Goal: Check status: Check status

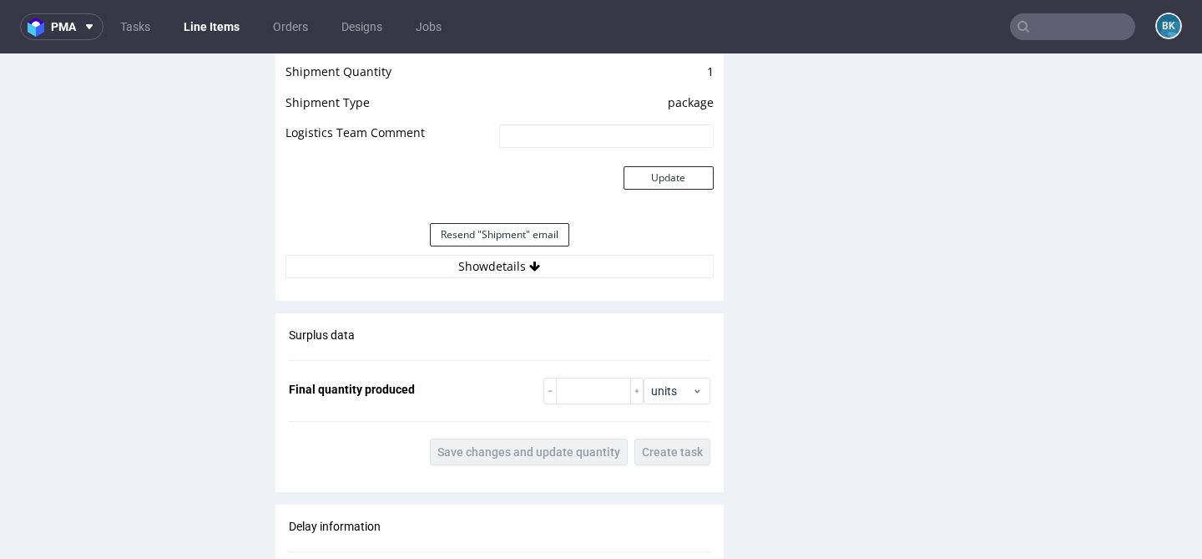
scroll to position [1753, 0]
click at [509, 263] on button "Show details" at bounding box center [500, 264] width 428 height 23
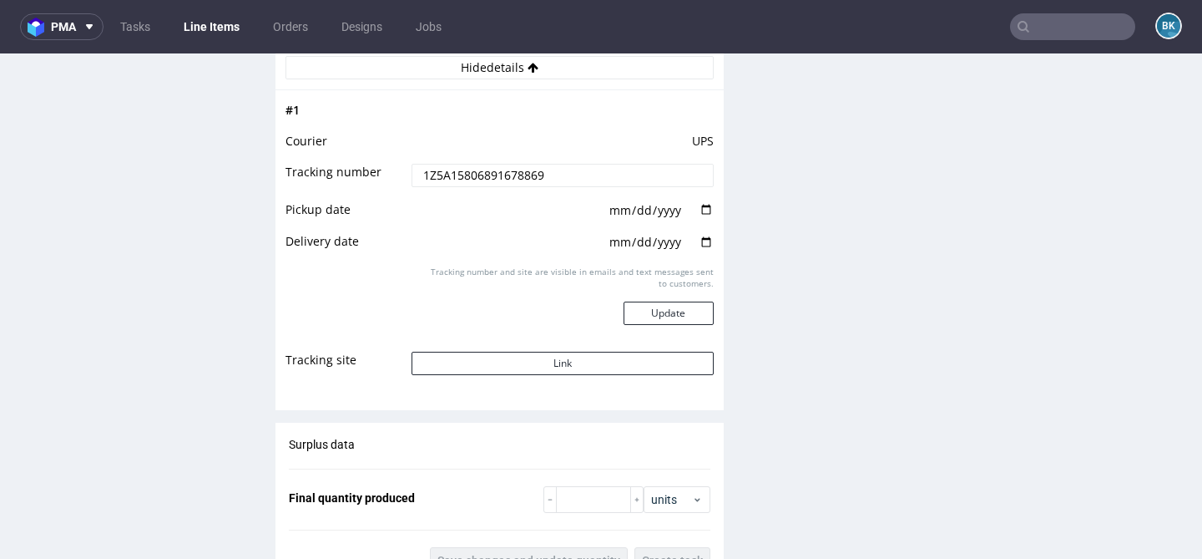
scroll to position [1969, 0]
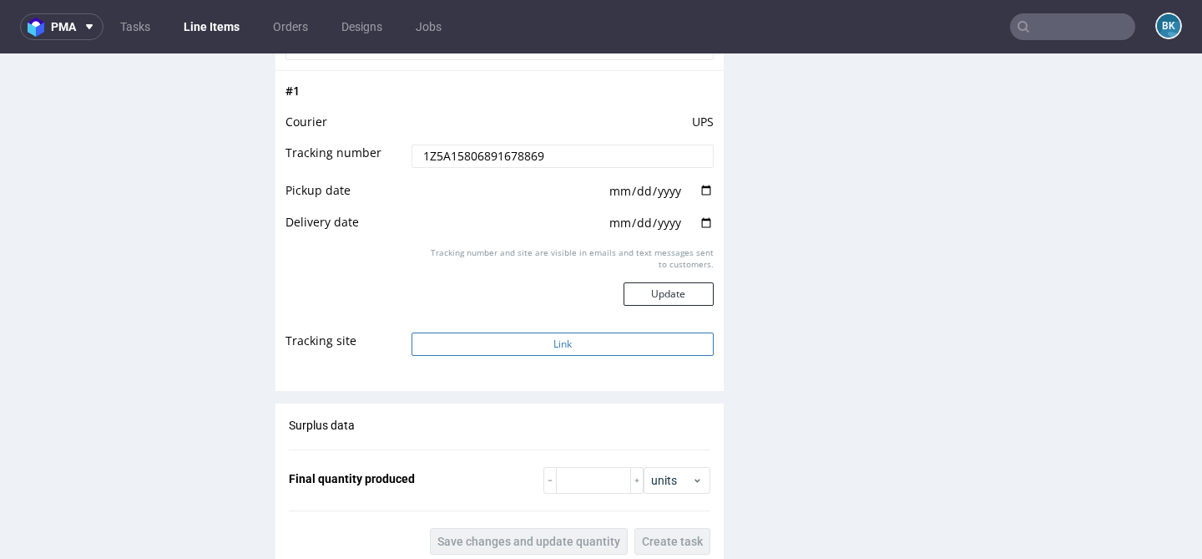
click at [544, 344] on button "Link" at bounding box center [562, 343] width 301 height 23
click at [572, 340] on button "Link" at bounding box center [562, 343] width 301 height 23
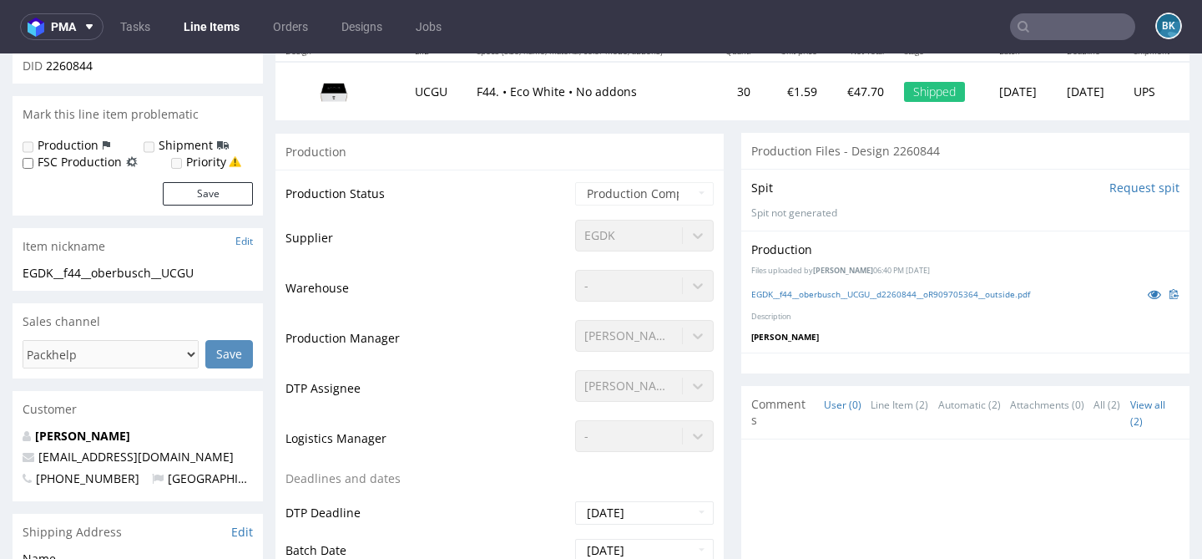
scroll to position [0, 0]
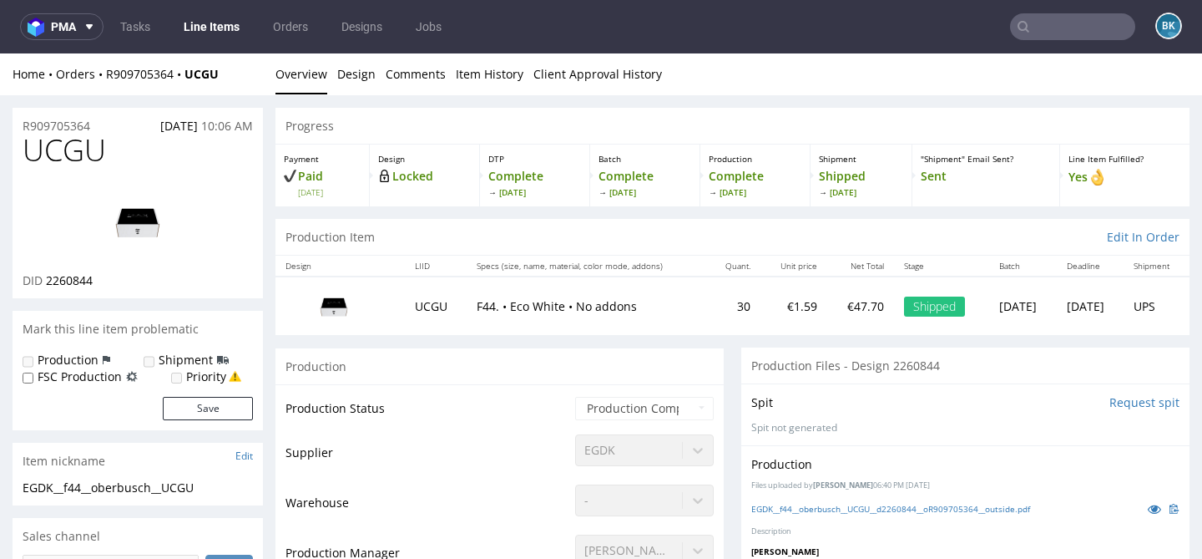
click at [1044, 22] on input "text" at bounding box center [1072, 26] width 125 height 27
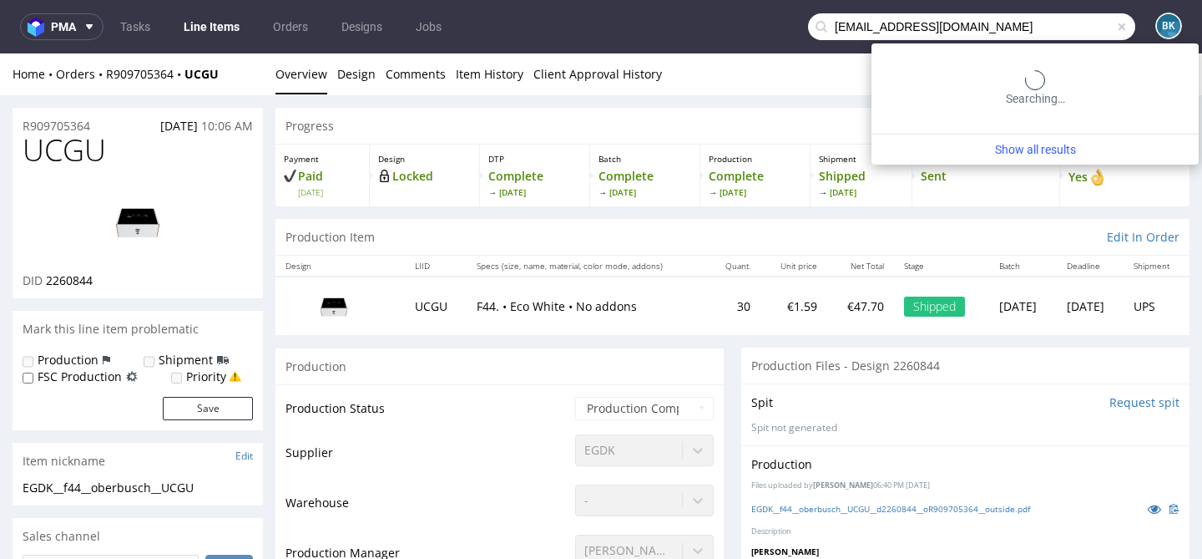
type input "m.oberbusch@gmx.de"
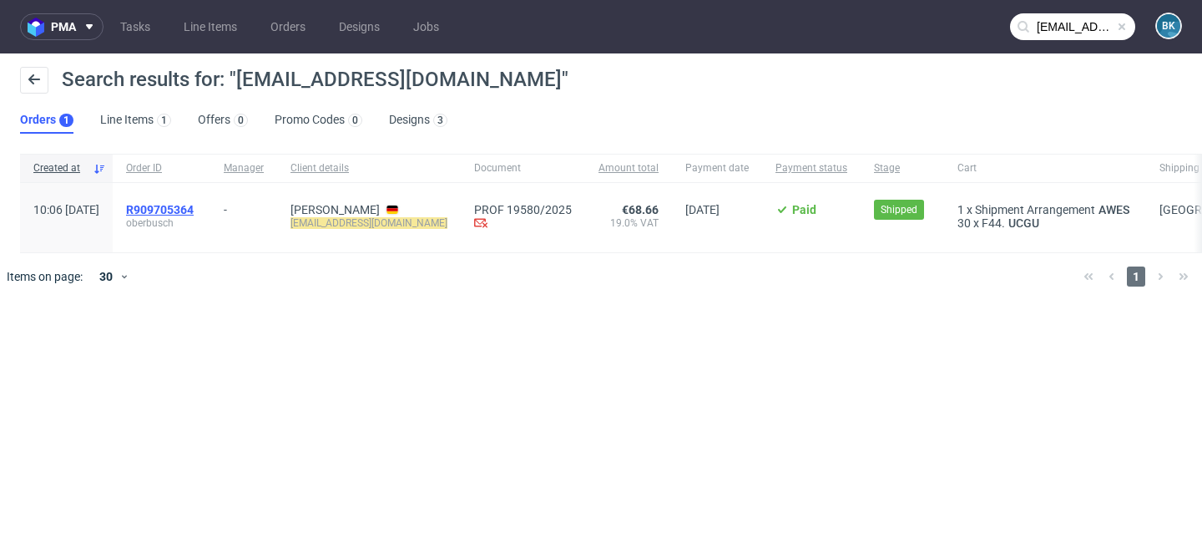
click at [194, 210] on span "R909705364" at bounding box center [160, 209] width 68 height 13
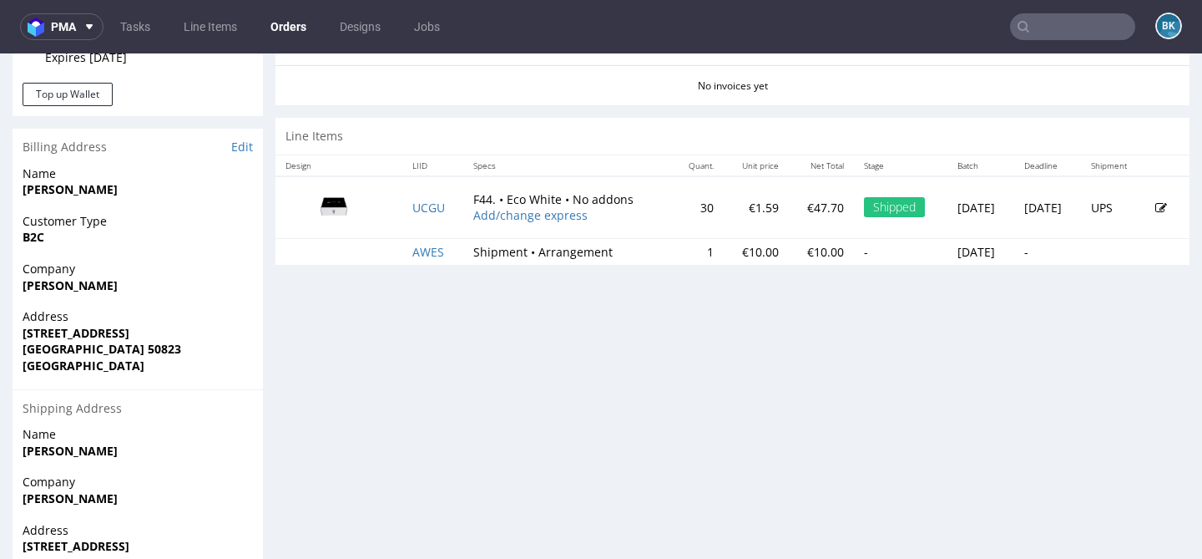
scroll to position [769, 0]
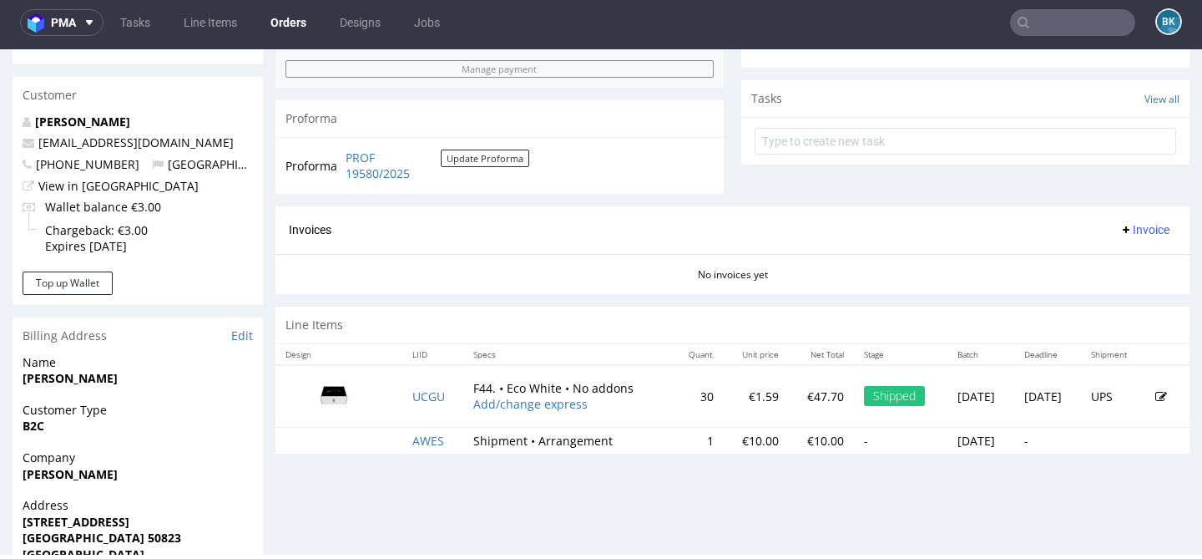
scroll to position [592, 0]
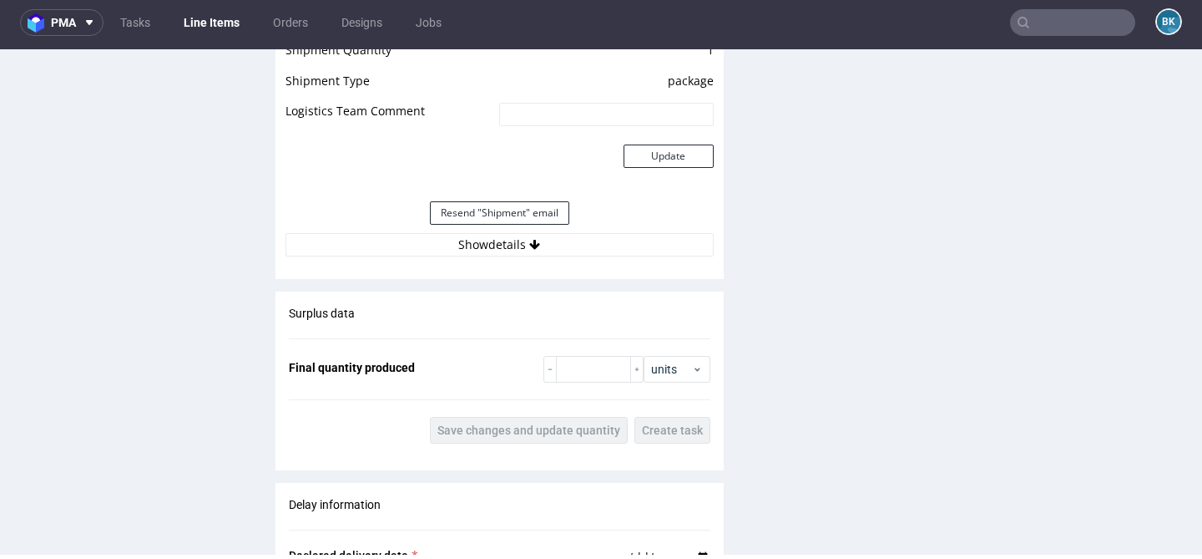
scroll to position [1772, 0]
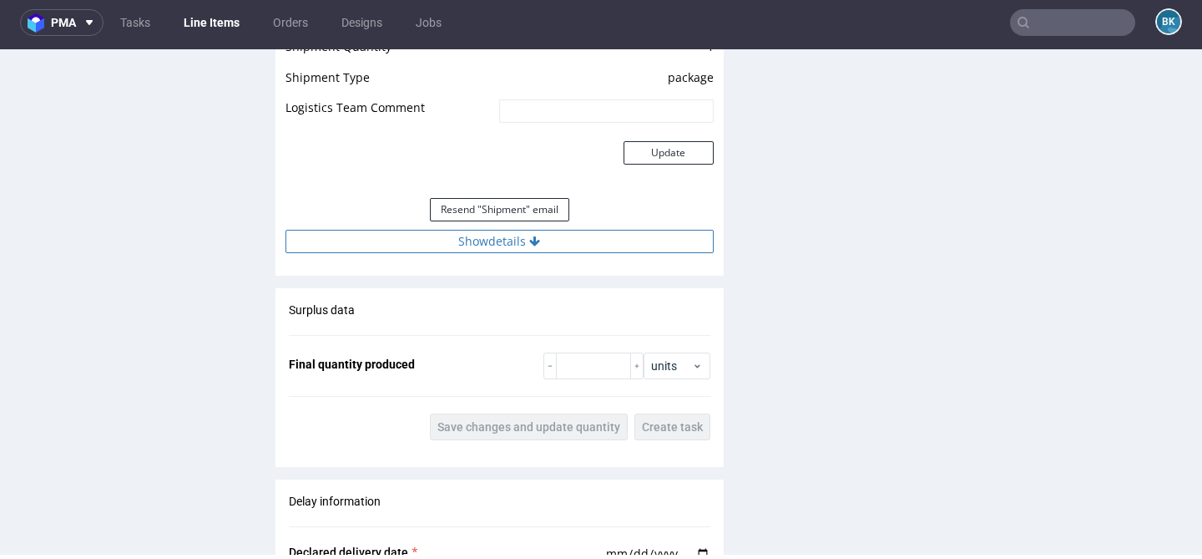
click at [519, 240] on button "Show details" at bounding box center [500, 241] width 428 height 23
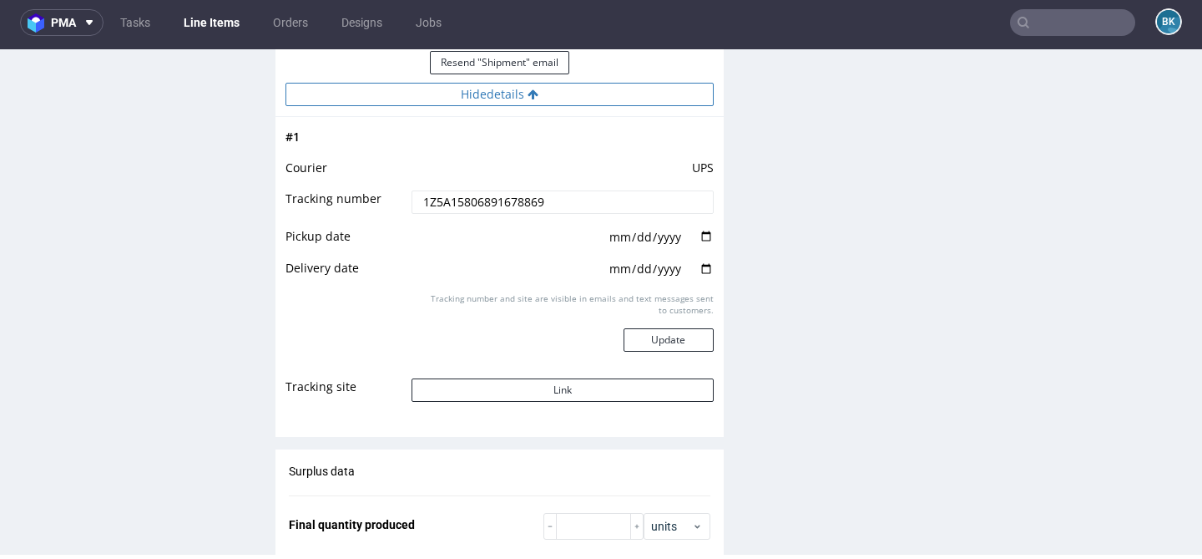
scroll to position [1921, 0]
click at [592, 390] on button "Link" at bounding box center [562, 388] width 301 height 23
drag, startPoint x: 568, startPoint y: 200, endPoint x: 317, endPoint y: 200, distance: 250.5
click at [317, 200] on tr "Tracking number 1Z5A15806891678869" at bounding box center [500, 206] width 428 height 38
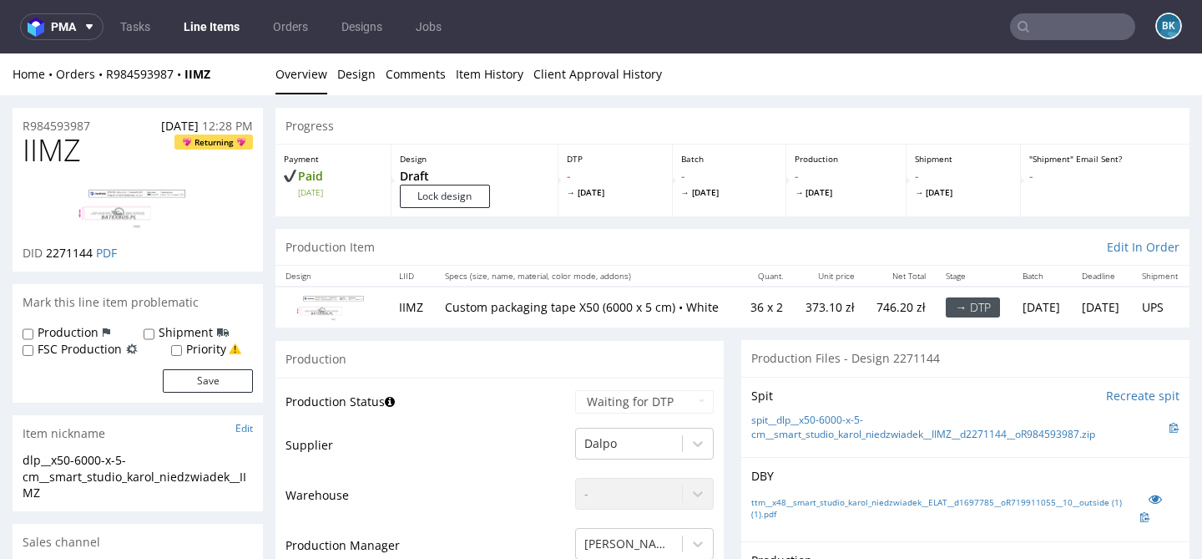
drag, startPoint x: 0, startPoint y: 0, endPoint x: 1065, endPoint y: 25, distance: 1065.8
click at [1065, 25] on input "text" at bounding box center [1072, 26] width 125 height 27
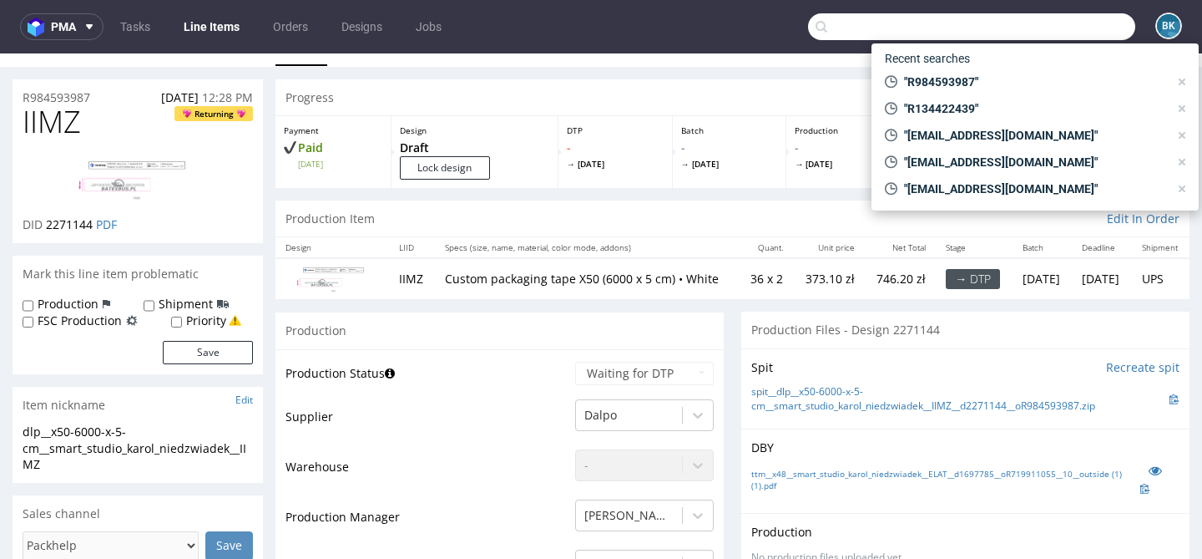
paste input "R425925857"
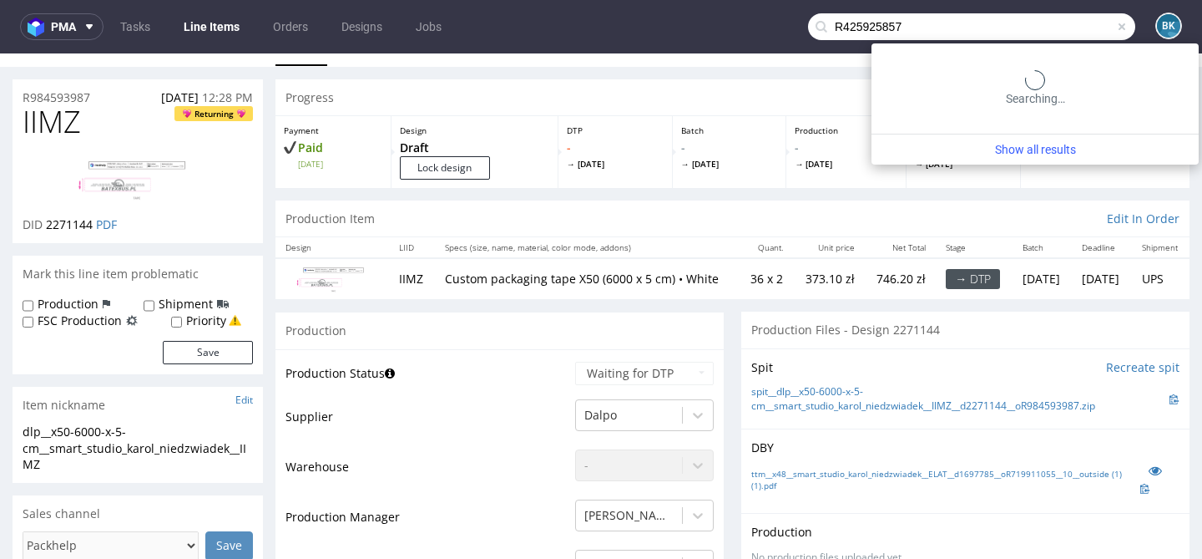
type input "R425925857"
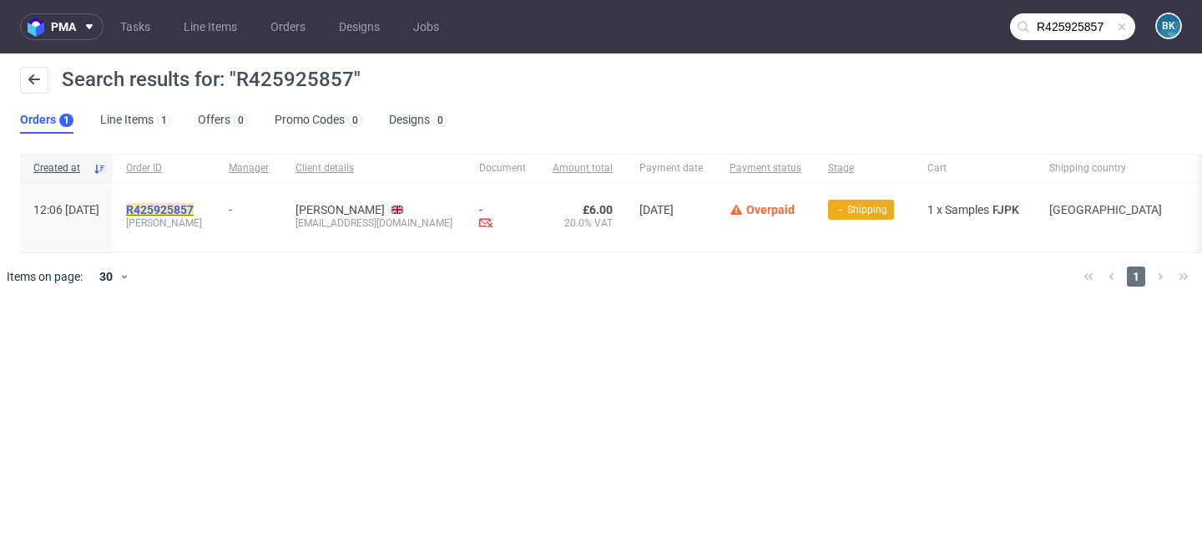
click at [194, 208] on mark "R425925857" at bounding box center [160, 209] width 68 height 13
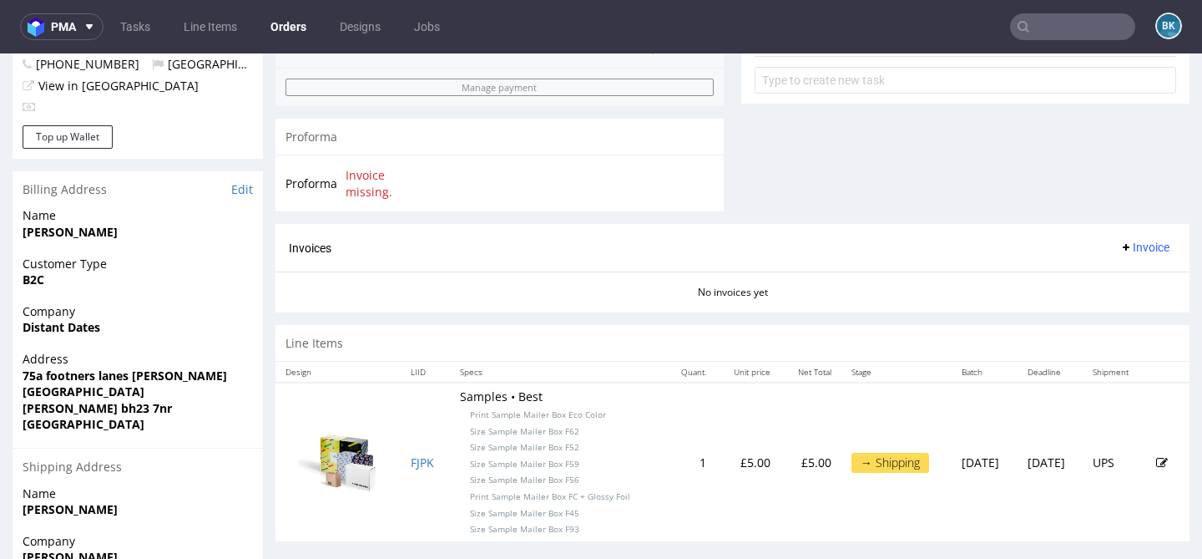
scroll to position [827, 0]
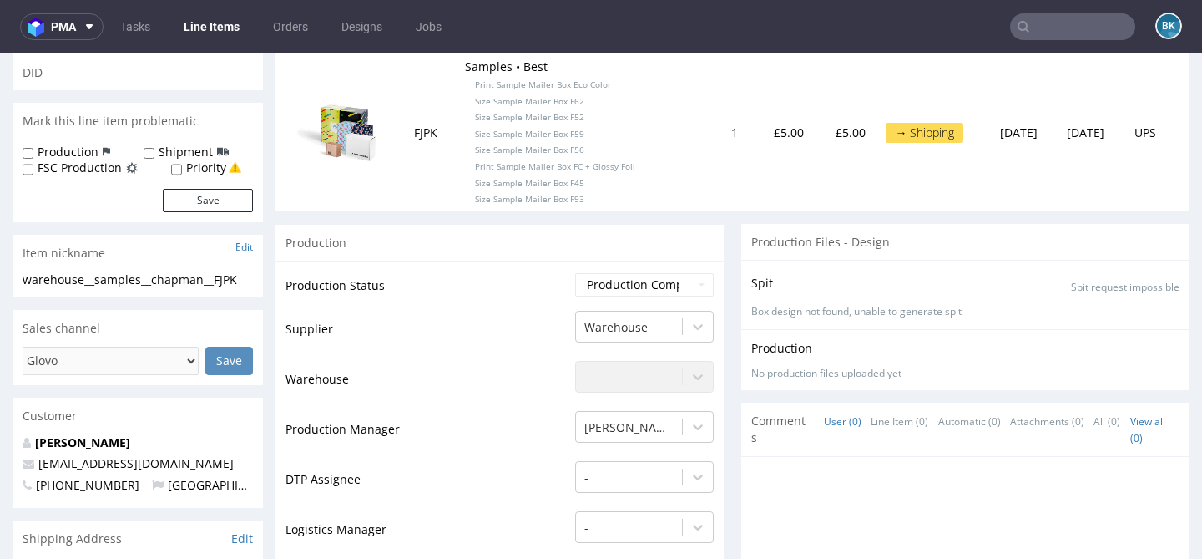
scroll to position [235, 0]
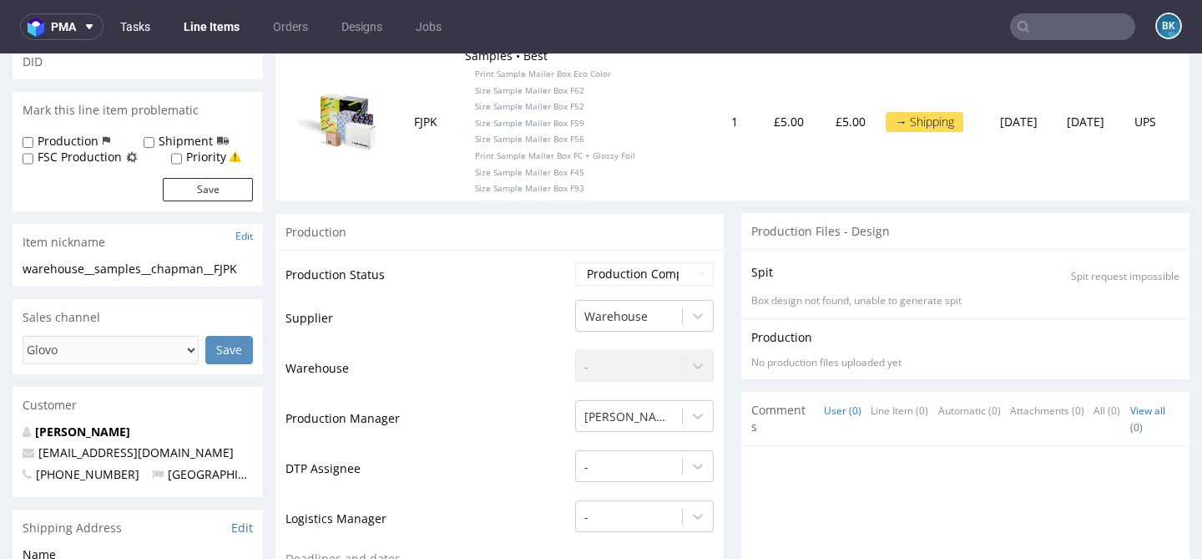
click at [128, 32] on link "Tasks" at bounding box center [135, 26] width 50 height 27
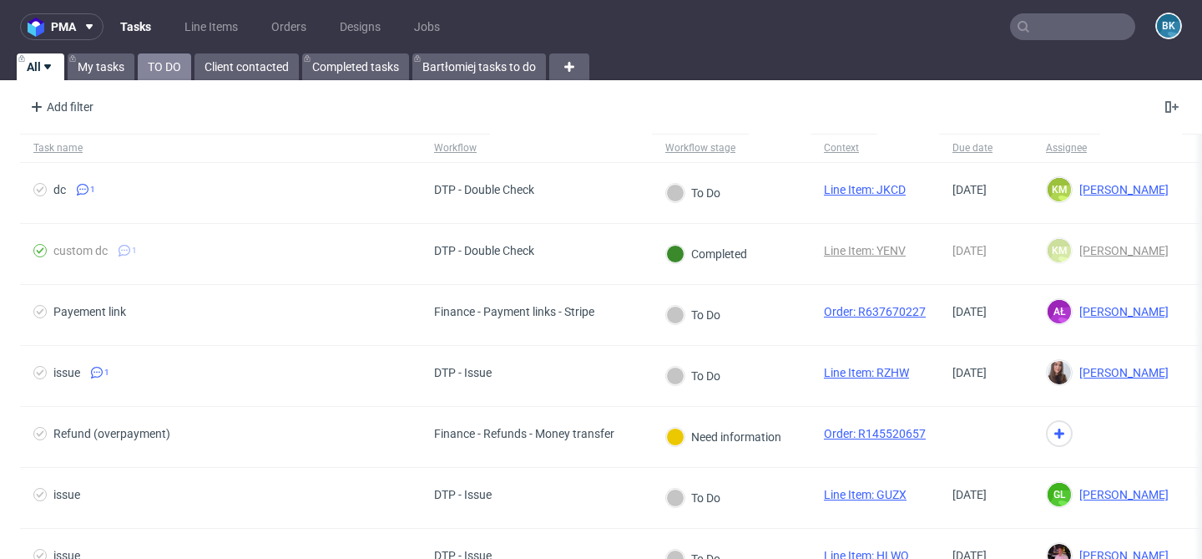
click at [151, 57] on link "TO DO" at bounding box center [164, 66] width 53 height 27
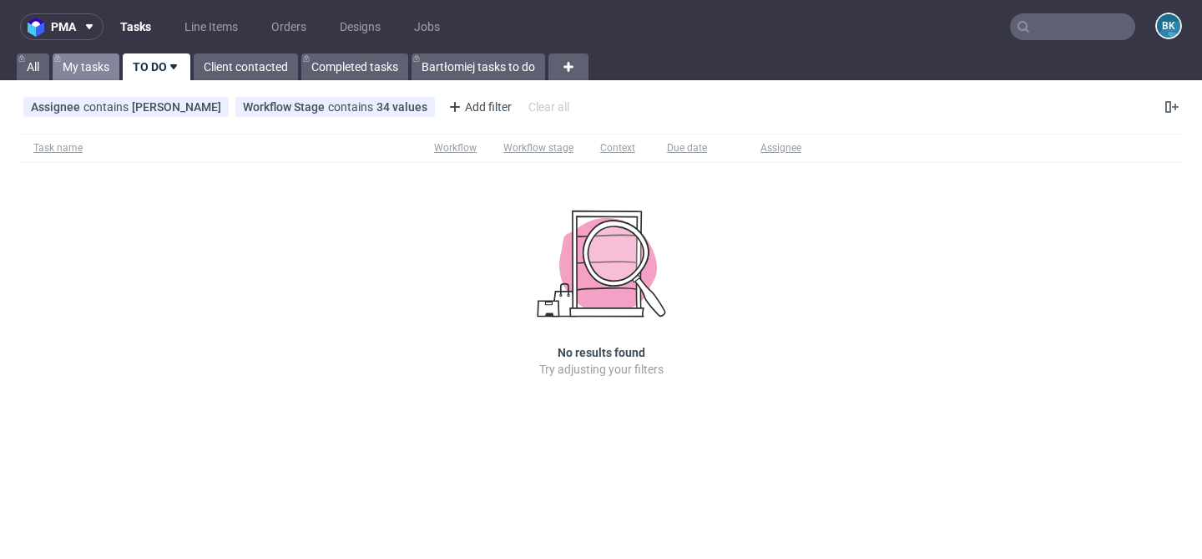
click at [90, 75] on link "My tasks" at bounding box center [86, 66] width 67 height 27
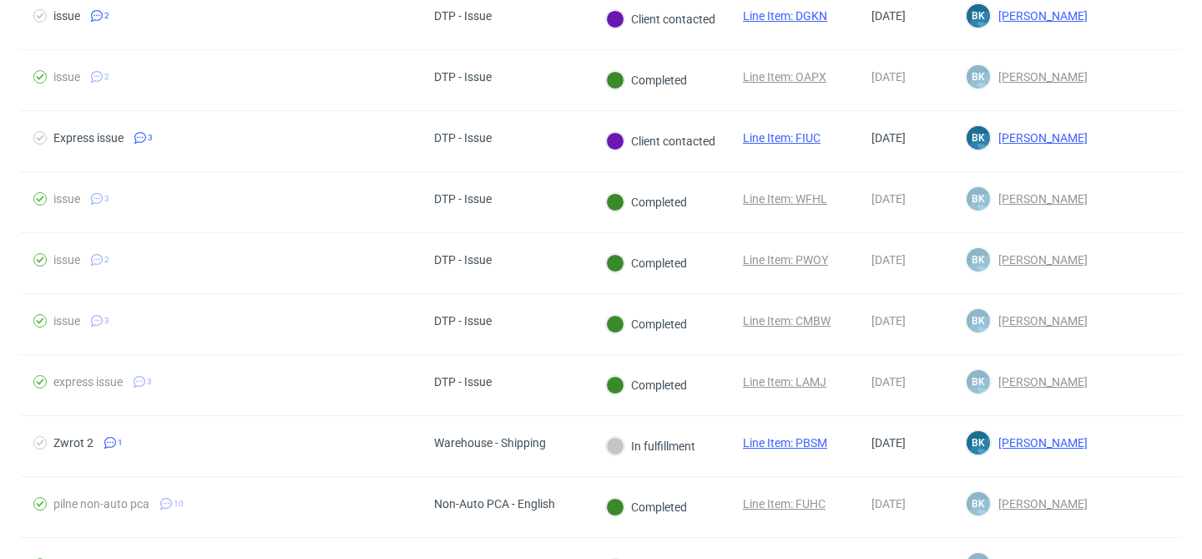
scroll to position [299, 0]
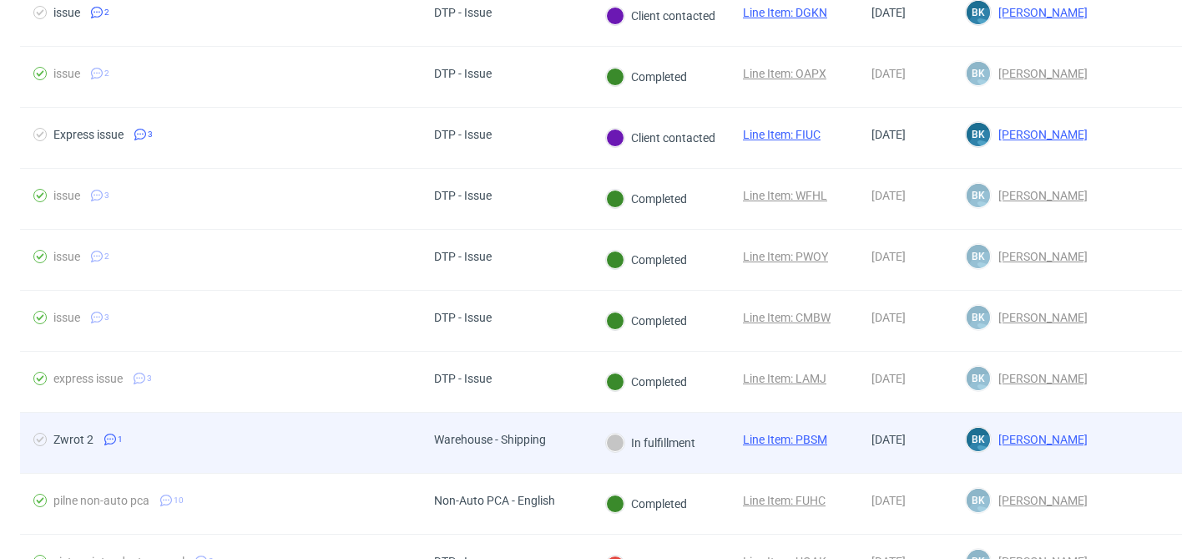
click at [768, 435] on link "Line Item: PBSM" at bounding box center [785, 439] width 84 height 13
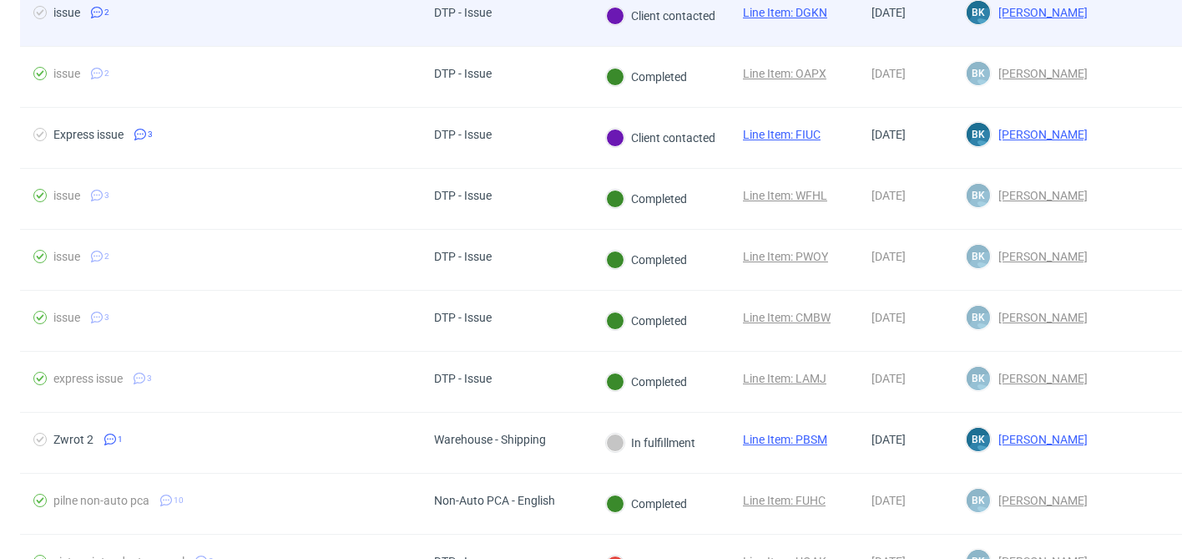
scroll to position [0, 0]
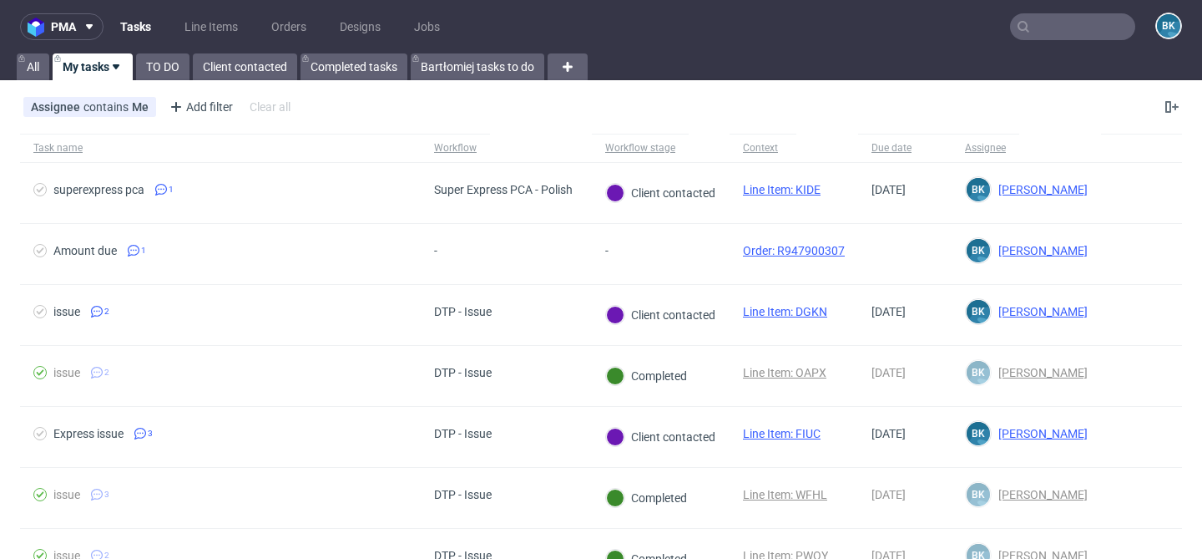
click at [1081, 23] on input "text" at bounding box center [1072, 26] width 125 height 27
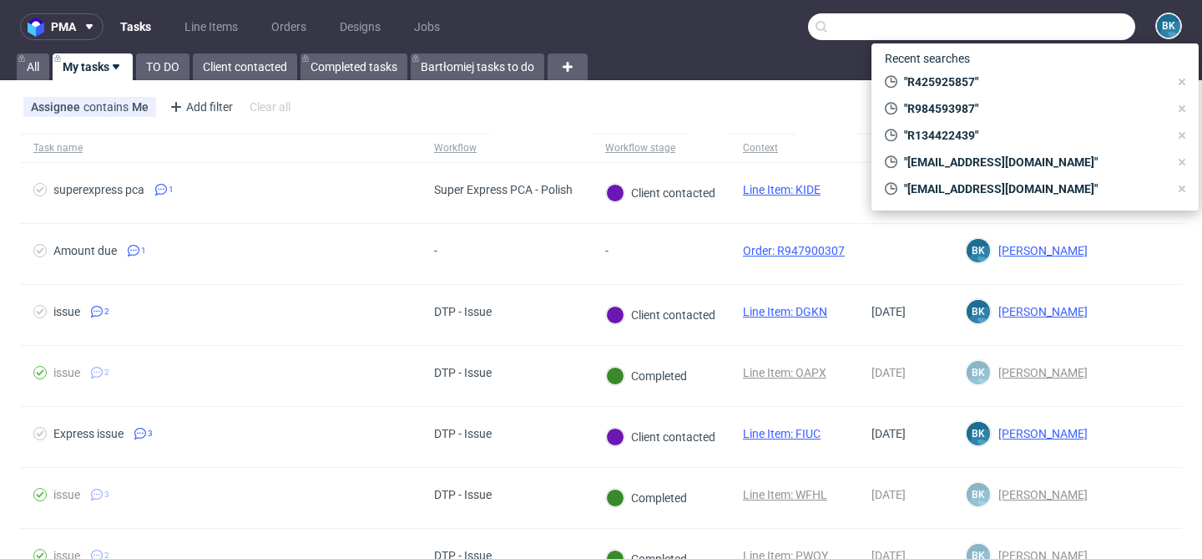
paste input "R496392919"
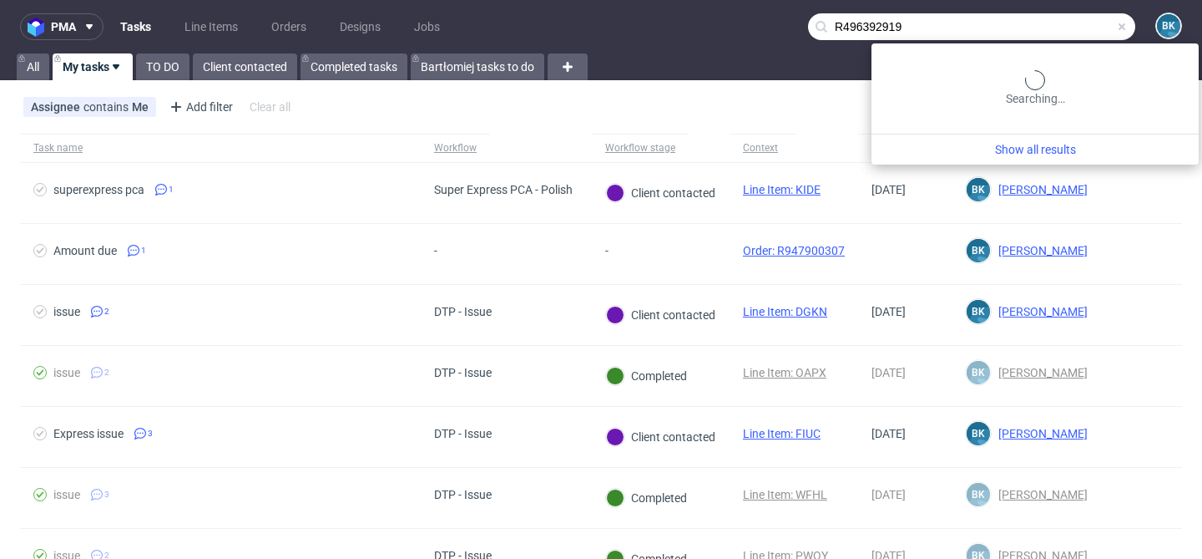
type input "R496392919"
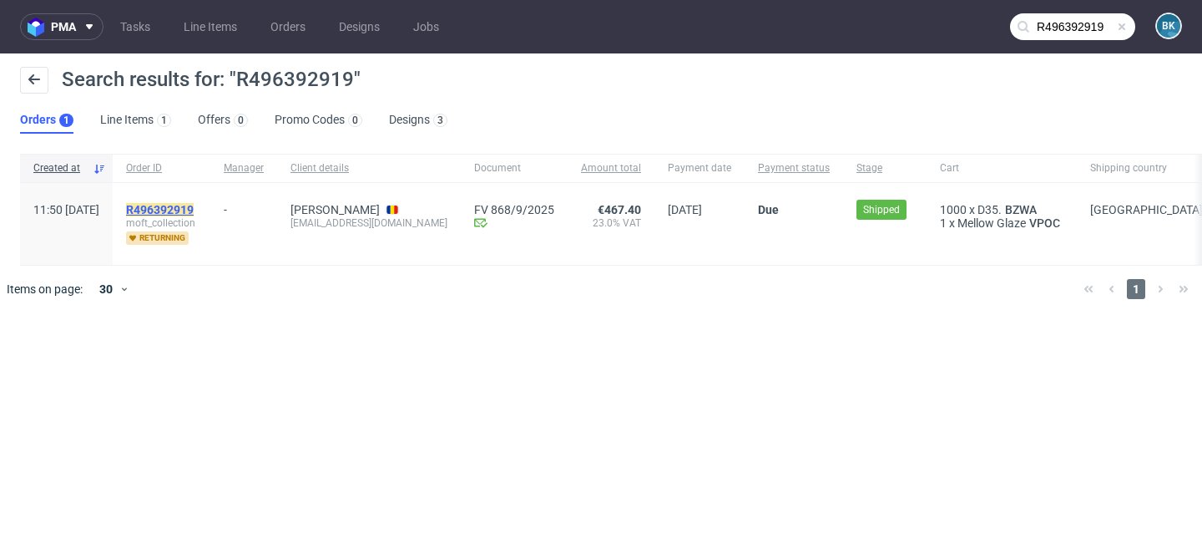
click at [194, 211] on mark "R496392919" at bounding box center [160, 209] width 68 height 13
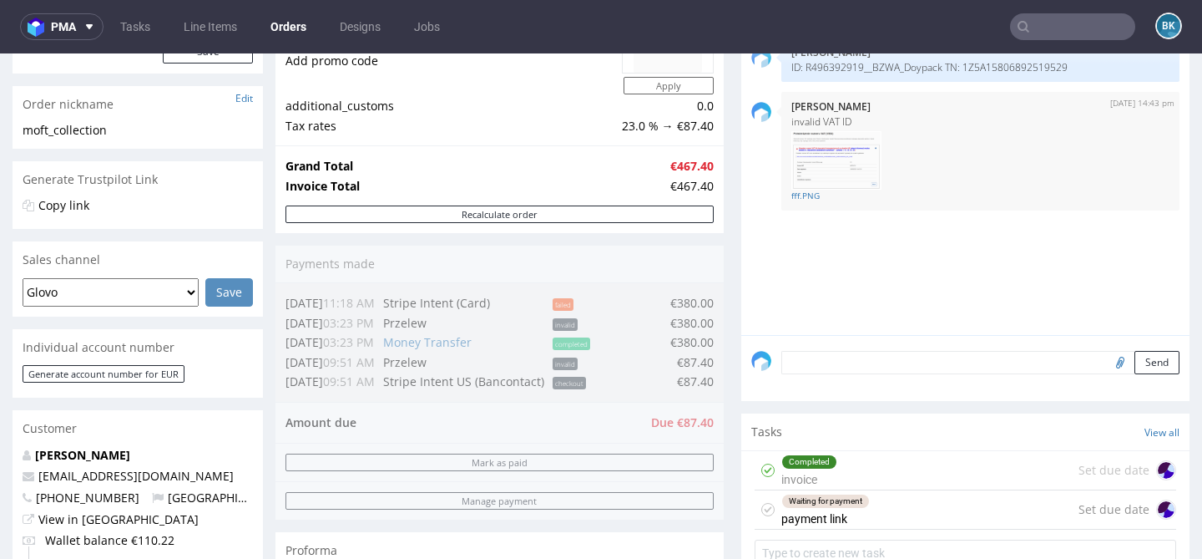
scroll to position [341, 0]
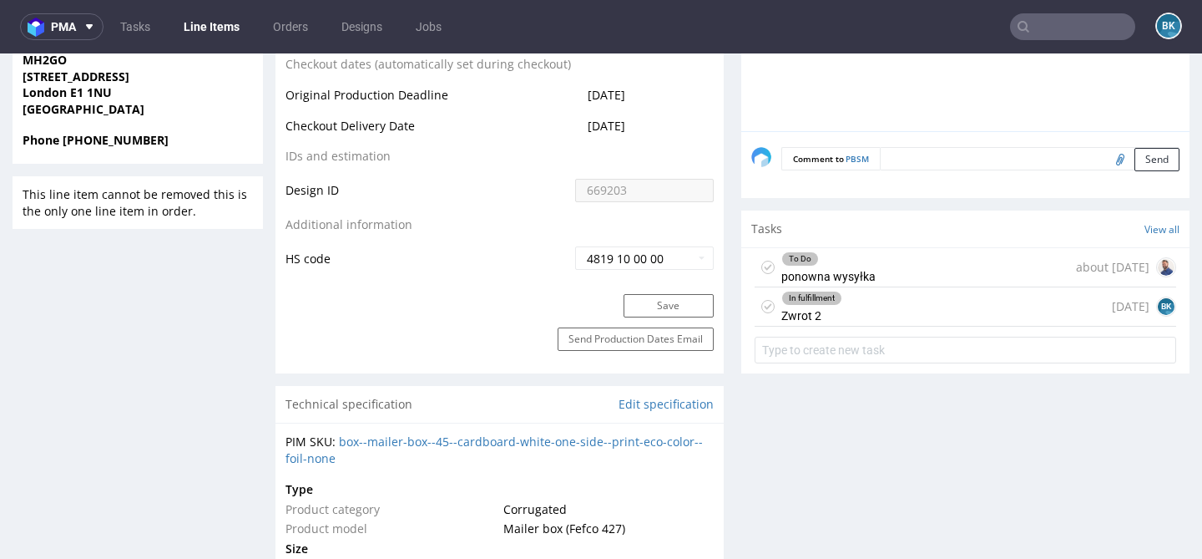
scroll to position [904, 0]
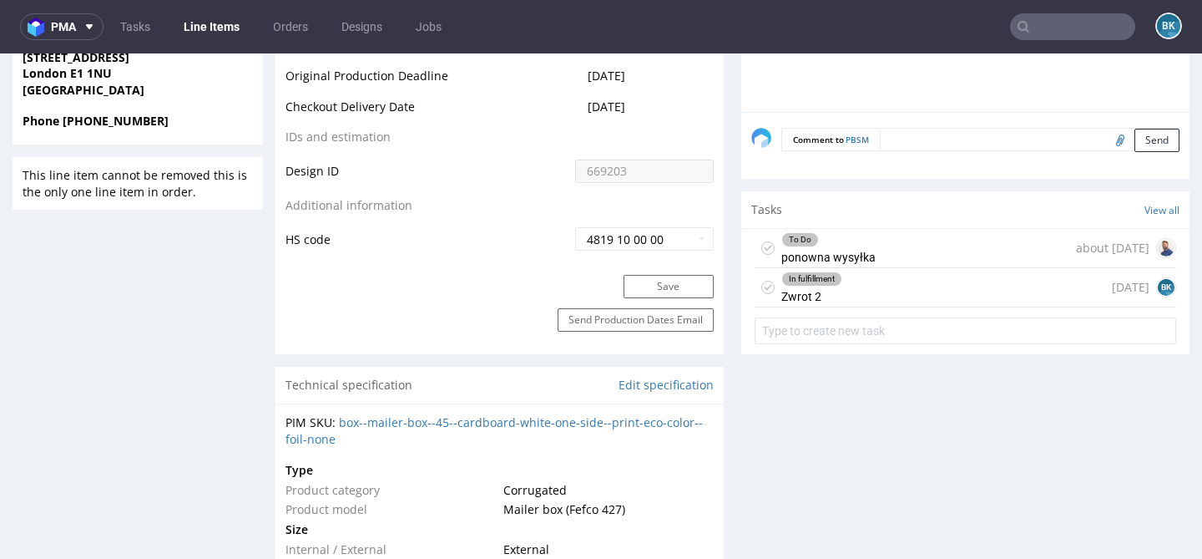
click at [943, 293] on div "In fulfillment Zwrot 2 17 days ago BK" at bounding box center [966, 287] width 422 height 39
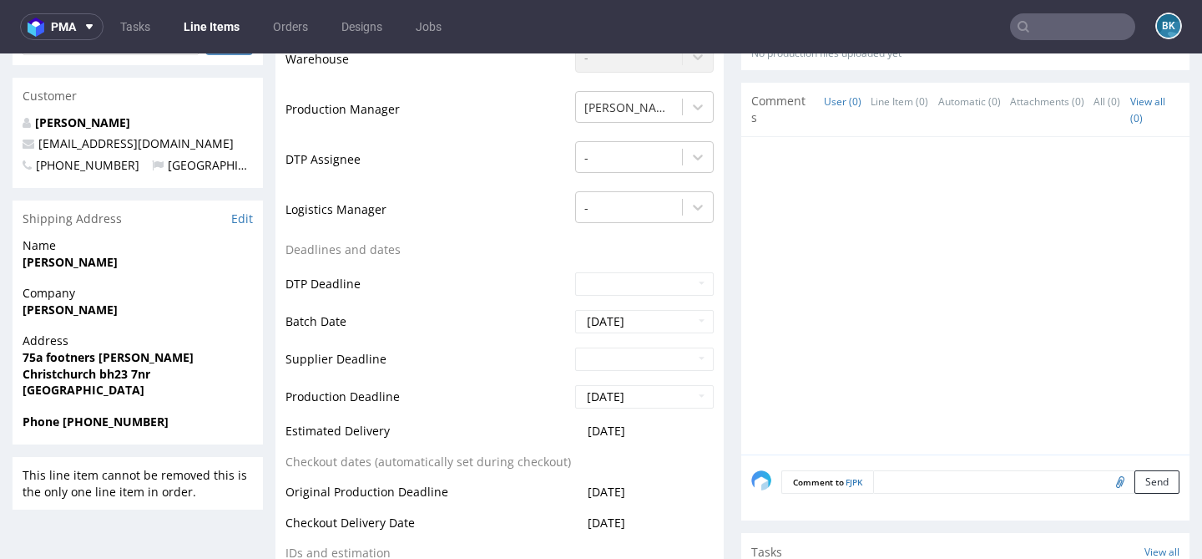
scroll to position [582, 0]
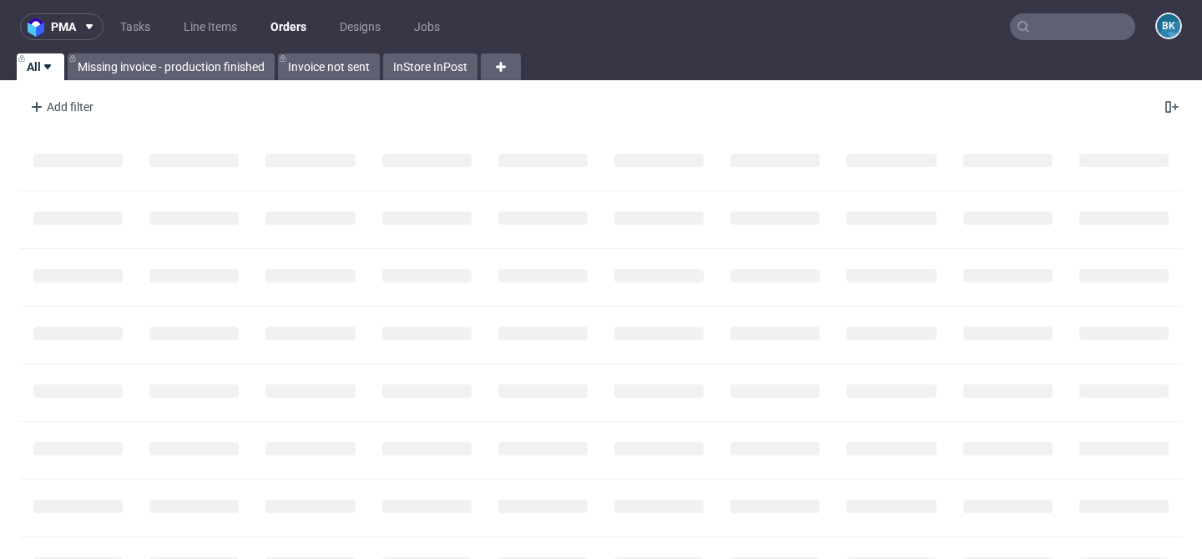
click at [1031, 25] on input "text" at bounding box center [1072, 26] width 125 height 27
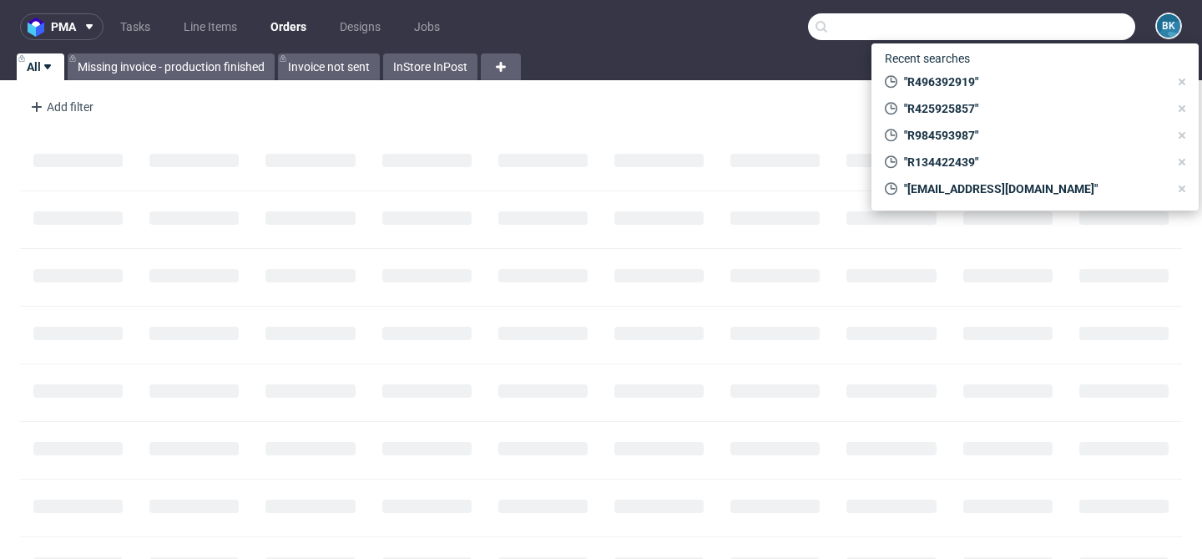
paste input "R496392919"
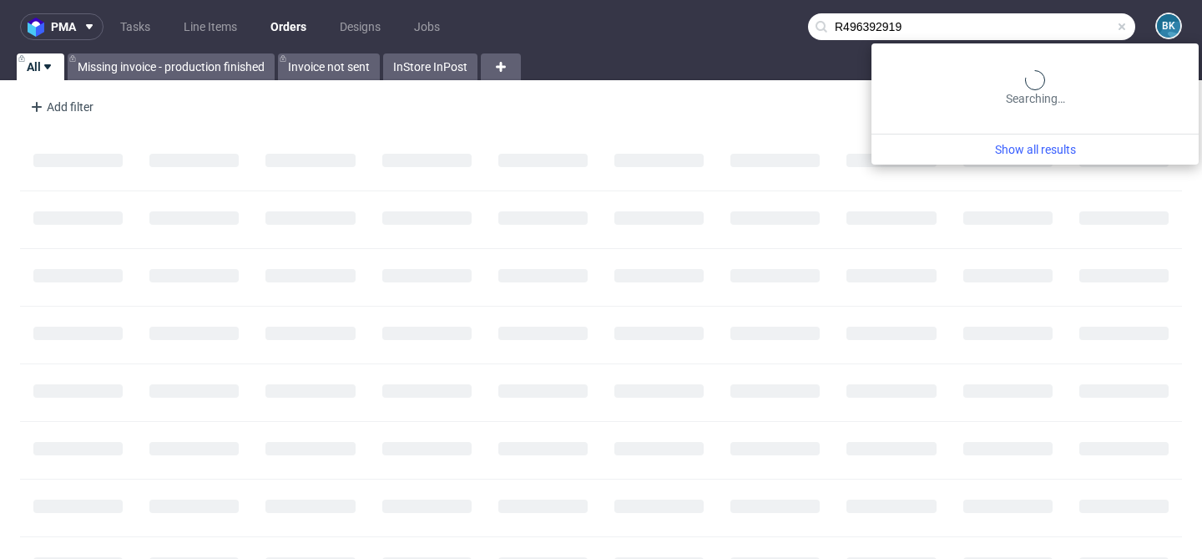
type input "R496392919"
